Goal: Task Accomplishment & Management: Manage account settings

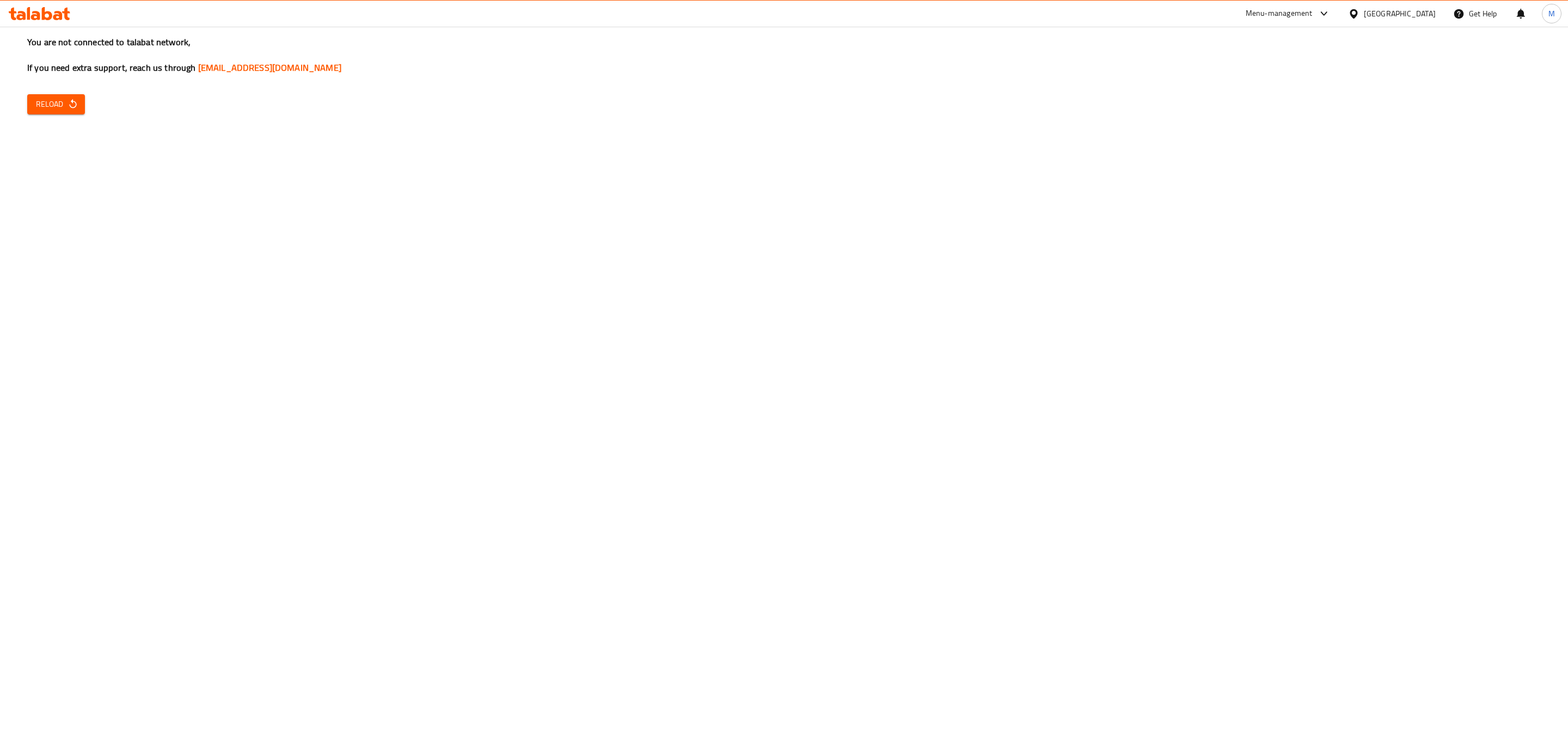
click at [1423, 9] on div "[GEOGRAPHIC_DATA]" at bounding box center [1400, 14] width 71 height 12
click at [1296, 163] on div "Jordan" at bounding box center [1292, 163] width 38 height 25
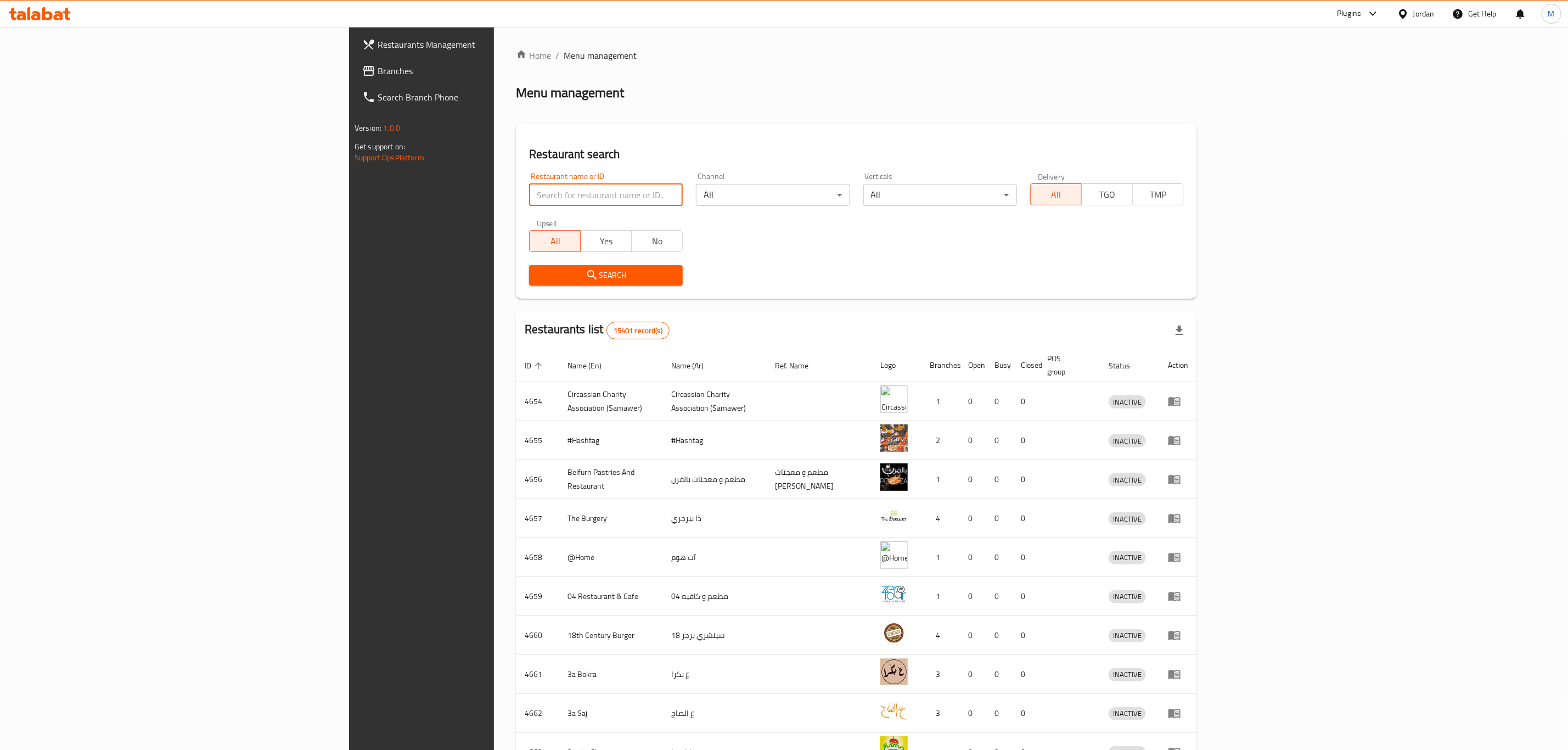
click at [529, 195] on input "search" at bounding box center [606, 195] width 154 height 22
paste input "776118"
type input "776118"
click at [538, 271] on span "Search" at bounding box center [606, 275] width 136 height 14
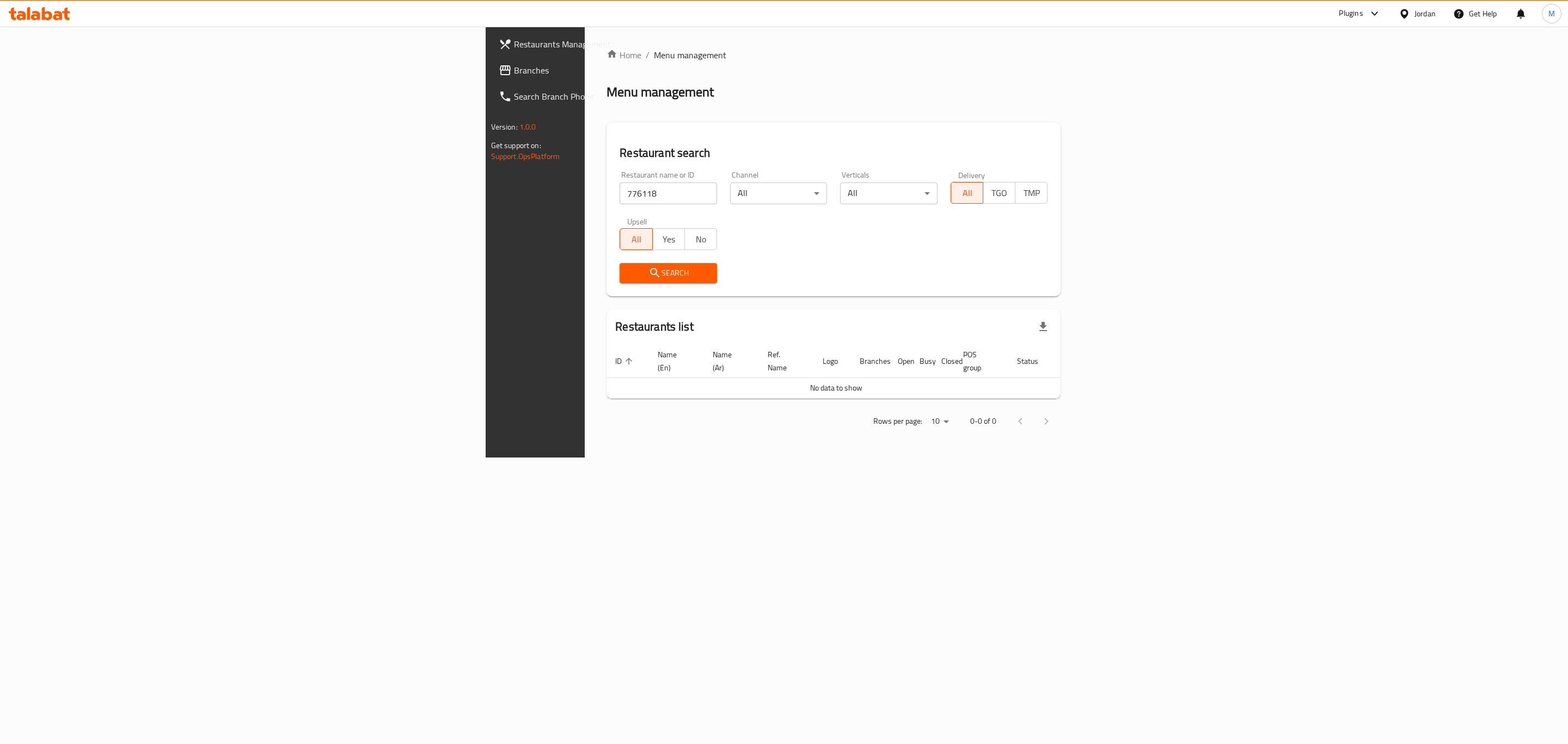
click at [607, 108] on div "Home / Menu management Menu management Restaurant search Restaurant name or ID …" at bounding box center [834, 242] width 454 height 387
click at [514, 69] on span "Branches" at bounding box center [626, 70] width 225 height 13
